Goal: Task Accomplishment & Management: Use online tool/utility

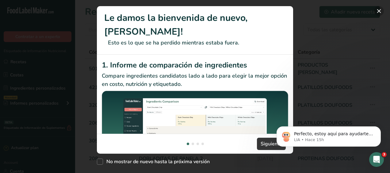
click at [379, 9] on button "New Features" at bounding box center [380, 11] width 10 height 10
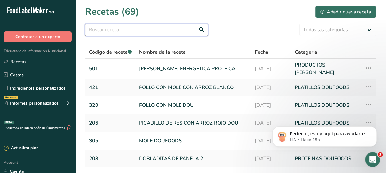
click at [96, 29] on input "text" at bounding box center [146, 30] width 123 height 12
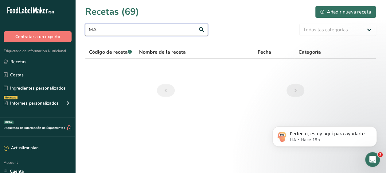
type input "M"
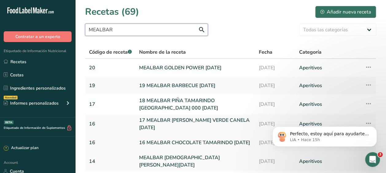
type input "MEALBAR"
click at [187, 140] on link "16 MEALBAR CHOCOLATE TAMARINDO [DATE]" at bounding box center [195, 142] width 112 height 13
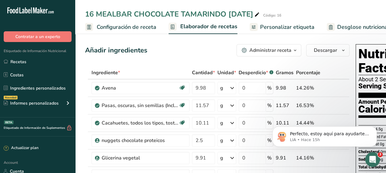
click at [138, 26] on span "Configuración de receta" at bounding box center [127, 27] width 60 height 8
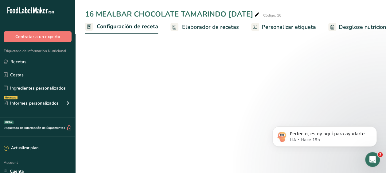
scroll to position [0, 2]
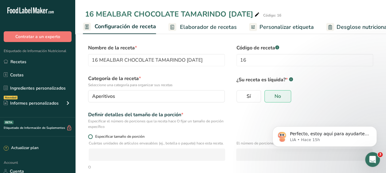
click at [90, 136] on span at bounding box center [90, 136] width 5 height 5
click at [90, 136] on input "Especificar tamaño de porción" at bounding box center [90, 137] width 4 height 4
radio input "true"
radio input "false"
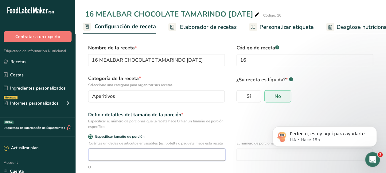
click at [100, 158] on input "number" at bounding box center [157, 155] width 136 height 12
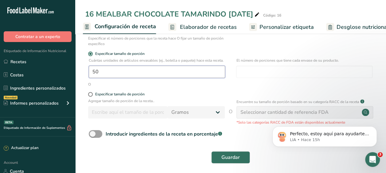
scroll to position [83, 0]
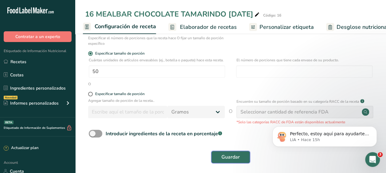
click at [228, 161] on span "Guardar" at bounding box center [230, 156] width 18 height 7
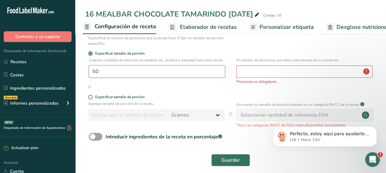
click at [106, 76] on input "50" at bounding box center [157, 71] width 136 height 12
type input "1"
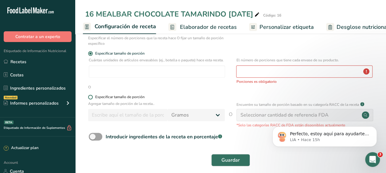
click at [90, 98] on span at bounding box center [90, 97] width 5 height 5
click at [90, 98] on input "Especificar tamaño de porción" at bounding box center [90, 97] width 4 height 4
radio input "true"
radio input "false"
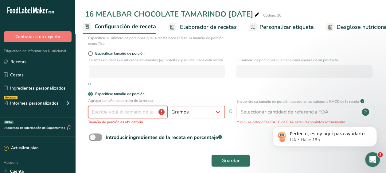
click at [98, 115] on input "number" at bounding box center [127, 112] width 79 height 12
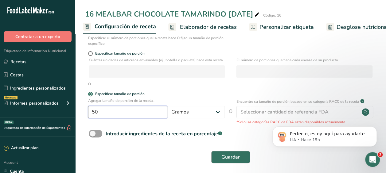
type input "50"
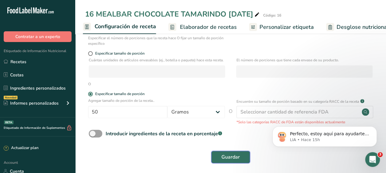
click at [234, 161] on span "Guardar" at bounding box center [230, 156] width 18 height 7
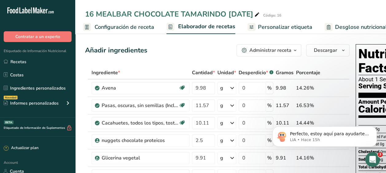
click at [289, 24] on span "Personalizar etiqueta" at bounding box center [285, 27] width 54 height 8
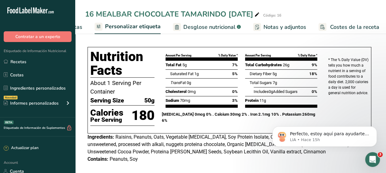
scroll to position [116, 0]
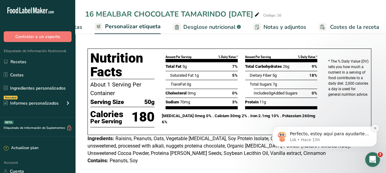
click at [375, 128] on icon "Dismiss notification" at bounding box center [375, 128] width 2 height 2
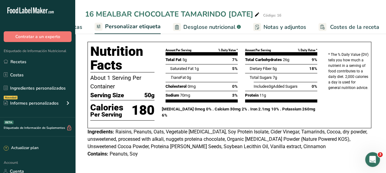
scroll to position [124, 0]
